Goal: Navigation & Orientation: Understand site structure

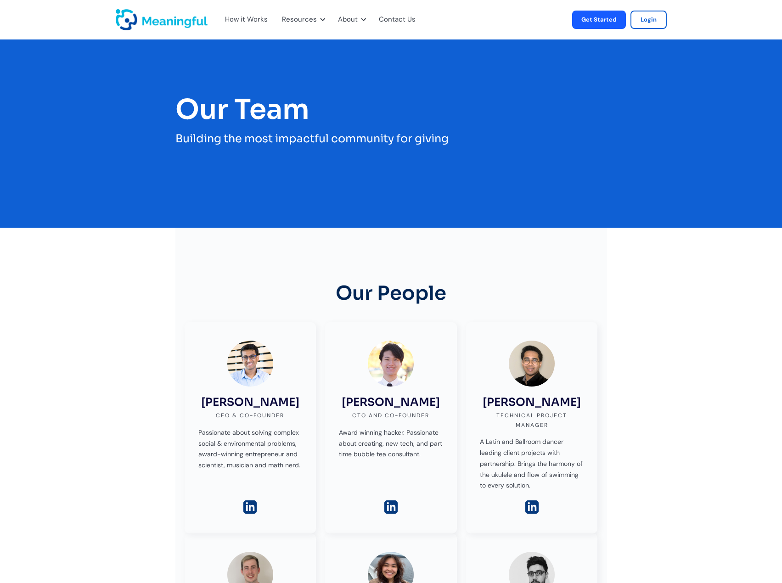
click at [249, 21] on div "How it Works" at bounding box center [246, 20] width 43 height 12
click at [235, 24] on div "How it Works" at bounding box center [246, 20] width 43 height 12
click at [241, 20] on div "How it Works" at bounding box center [246, 20] width 43 height 12
click at [244, 17] on div "How it Works" at bounding box center [246, 20] width 43 height 12
click at [163, 25] on img "home" at bounding box center [162, 19] width 92 height 21
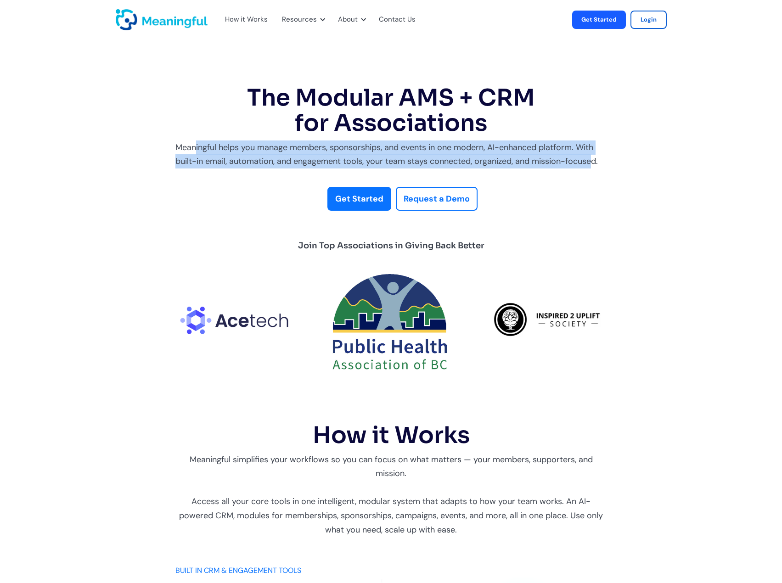
drag, startPoint x: 195, startPoint y: 142, endPoint x: 593, endPoint y: 166, distance: 398.4
click at [593, 166] on div "Meaningful helps you manage members, sponsorships, and events in one modern, AI…" at bounding box center [391, 155] width 432 height 28
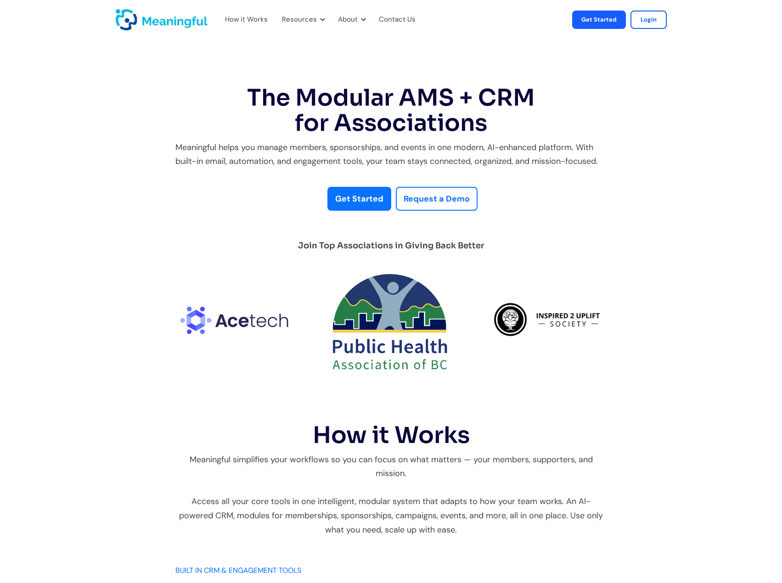
click at [599, 164] on div "Meaningful helps you manage members, sponsorships, and events in one modern, AI…" at bounding box center [391, 155] width 432 height 28
